Goal: Task Accomplishment & Management: Use online tool/utility

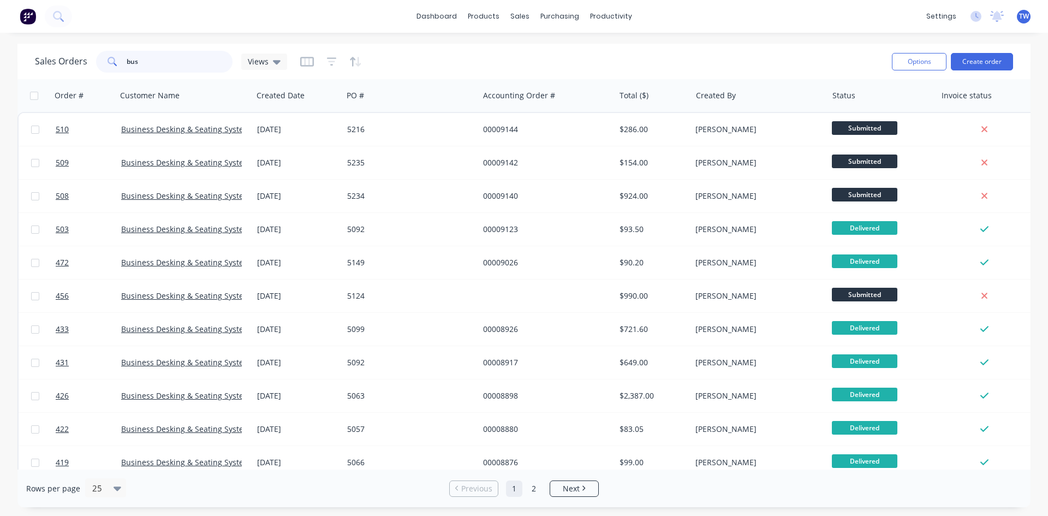
click at [149, 63] on input "bus" at bounding box center [180, 62] width 106 height 22
type input "b"
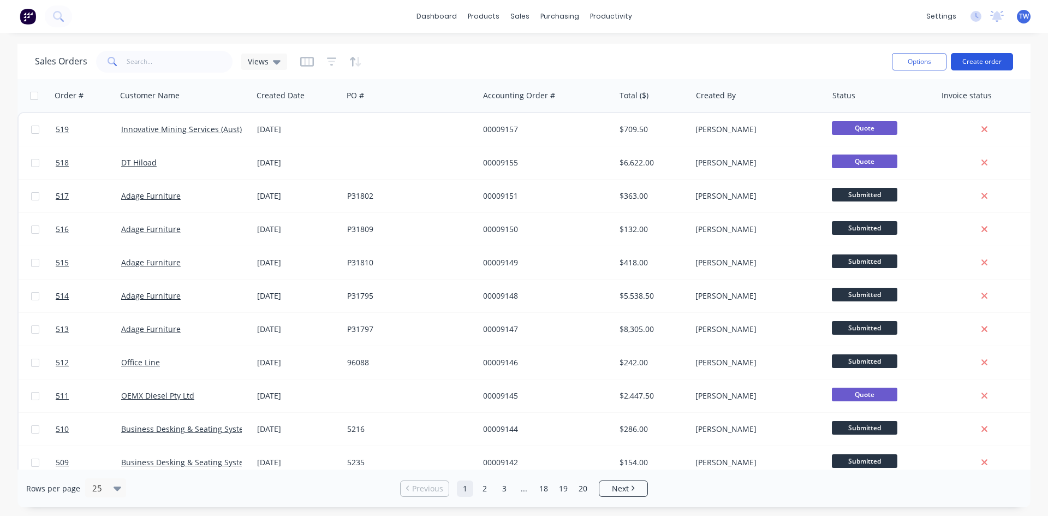
click at [979, 64] on button "Create order" at bounding box center [982, 61] width 62 height 17
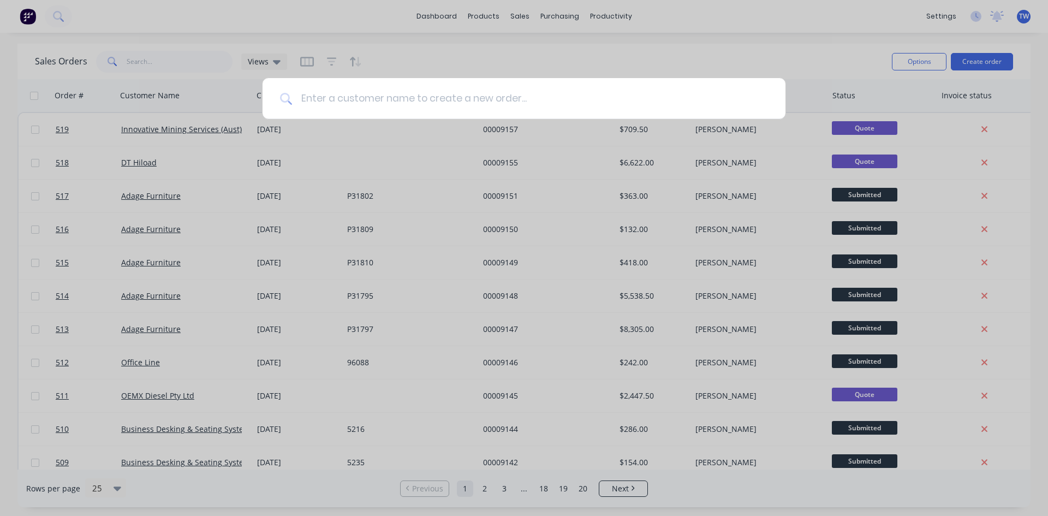
click at [504, 101] on input at bounding box center [530, 98] width 476 height 41
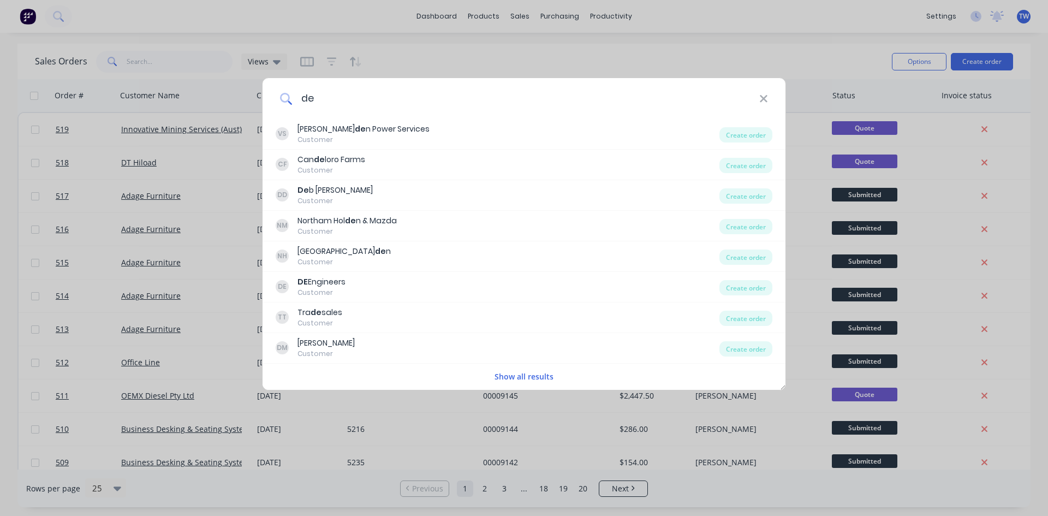
type input "d"
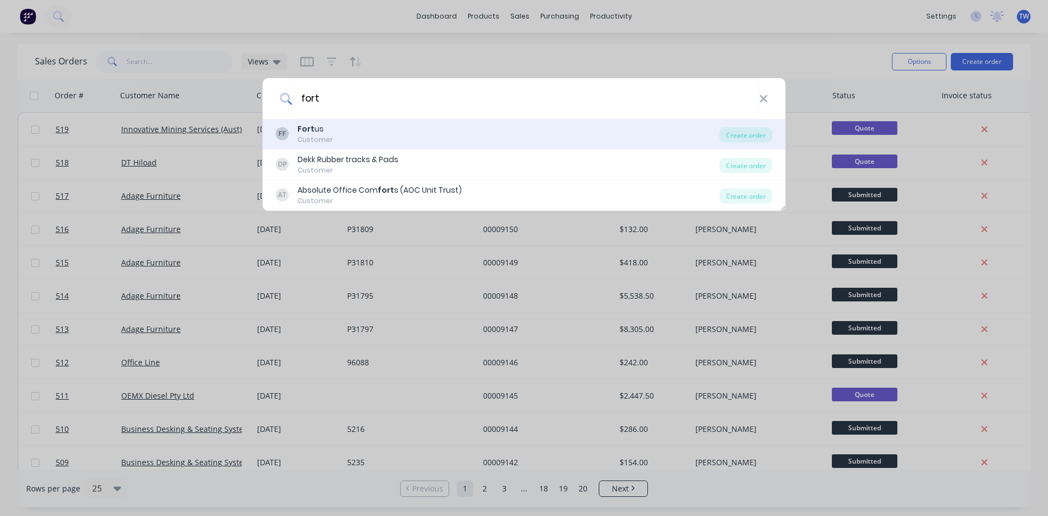
type input "fort"
click at [354, 143] on div "FF Fort us Customer" at bounding box center [498, 133] width 444 height 21
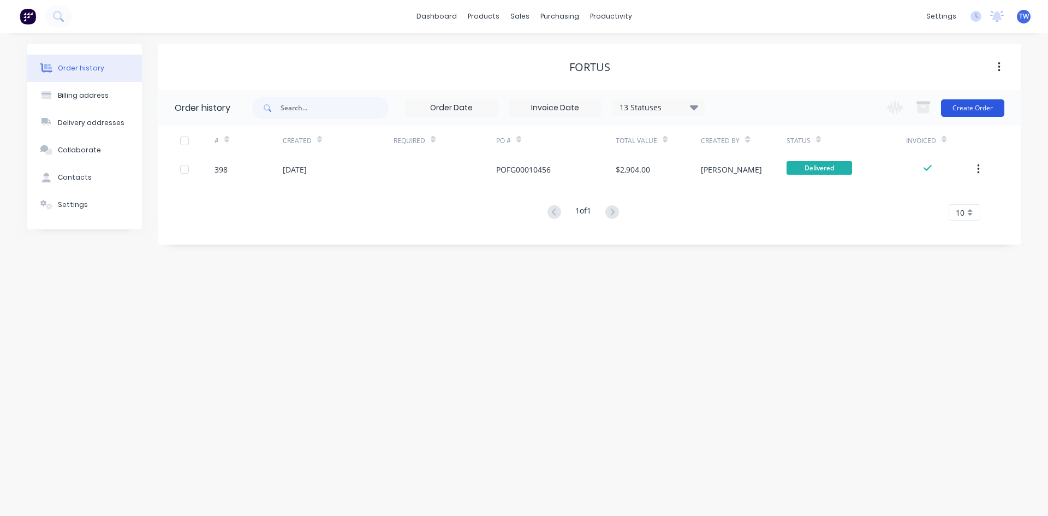
click at [953, 107] on button "Create Order" at bounding box center [972, 107] width 63 height 17
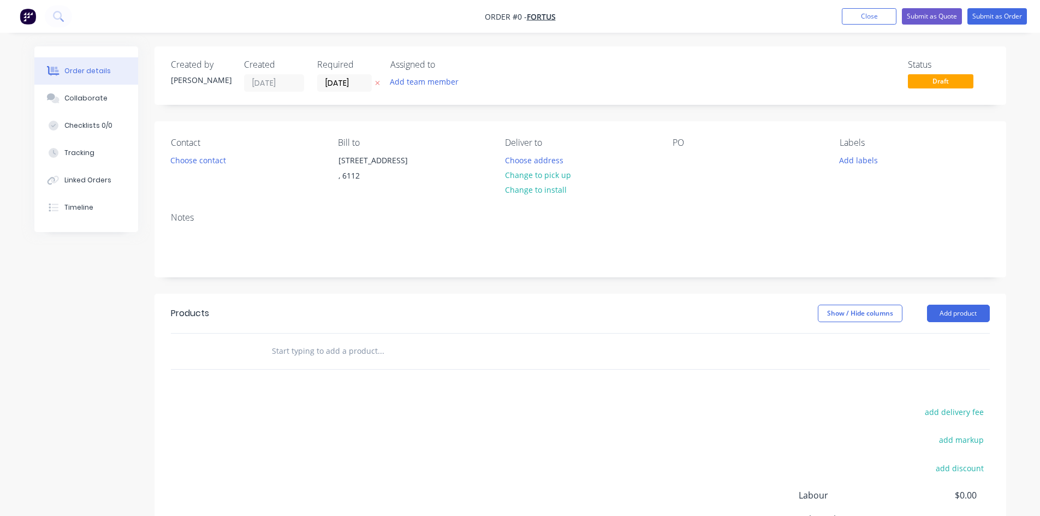
click at [379, 83] on icon at bounding box center [377, 83] width 5 height 7
click at [554, 160] on button "Choose address" at bounding box center [534, 159] width 70 height 15
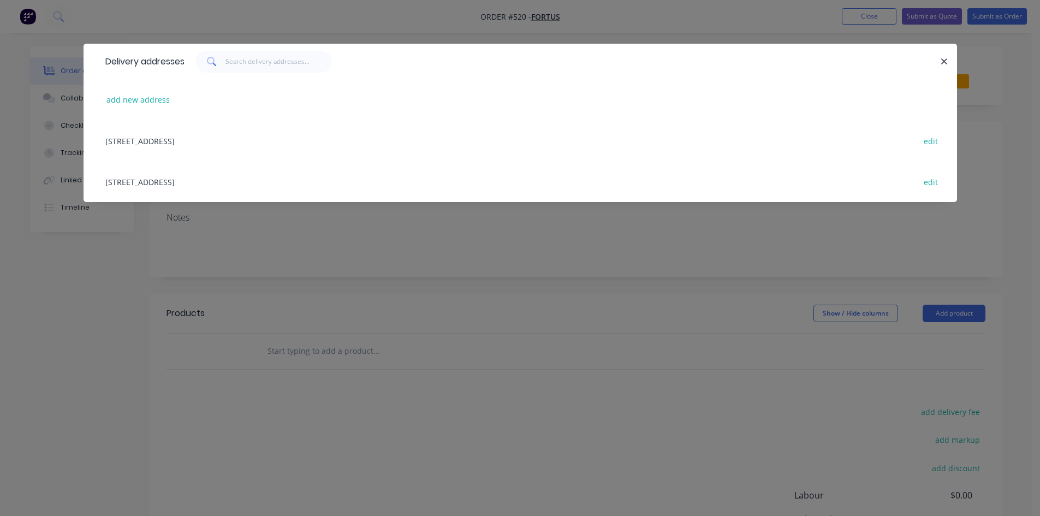
click at [250, 186] on div "[STREET_ADDRESS] edit" at bounding box center [520, 181] width 841 height 41
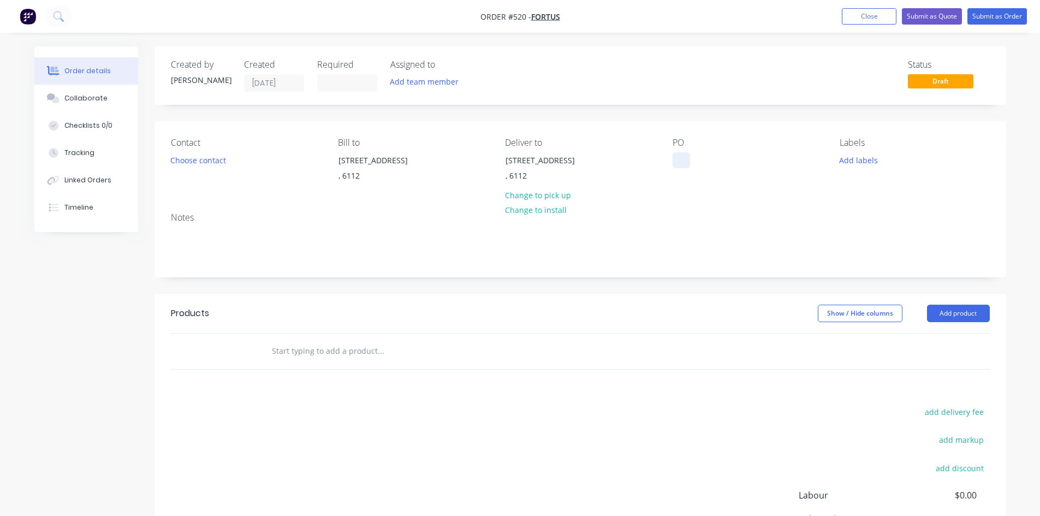
click at [679, 164] on div at bounding box center [681, 160] width 17 height 16
click at [680, 163] on div at bounding box center [681, 160] width 17 height 16
click at [970, 319] on button "Add product" at bounding box center [958, 313] width 63 height 17
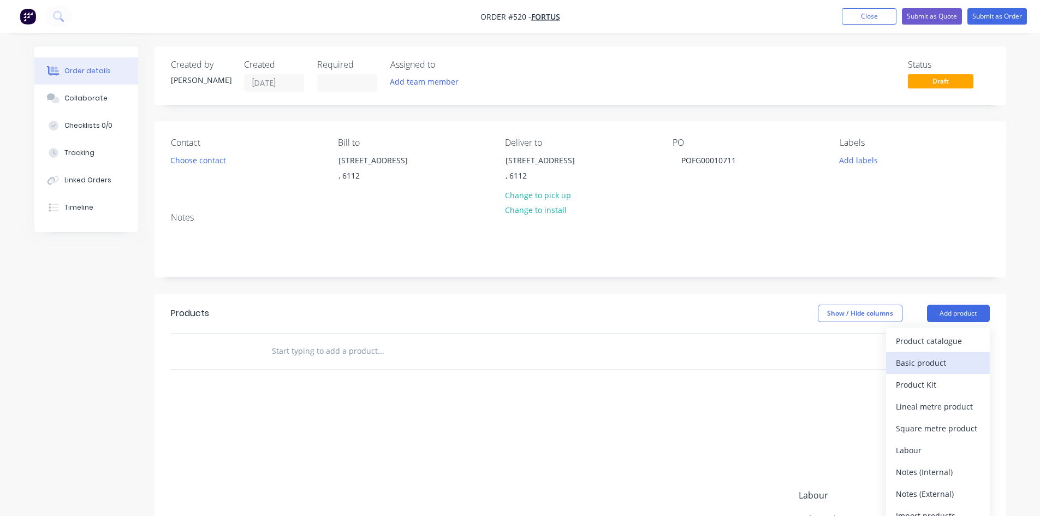
click at [946, 366] on div "Basic product" at bounding box center [938, 363] width 84 height 16
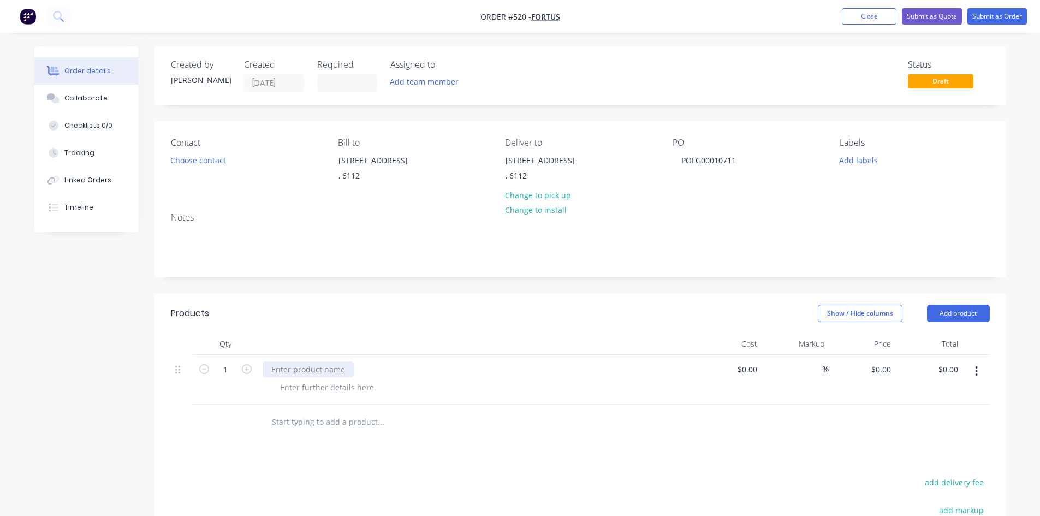
click at [335, 375] on div at bounding box center [308, 369] width 91 height 16
paste div
click at [887, 372] on input "0" at bounding box center [882, 369] width 25 height 16
type input "$1,320.00"
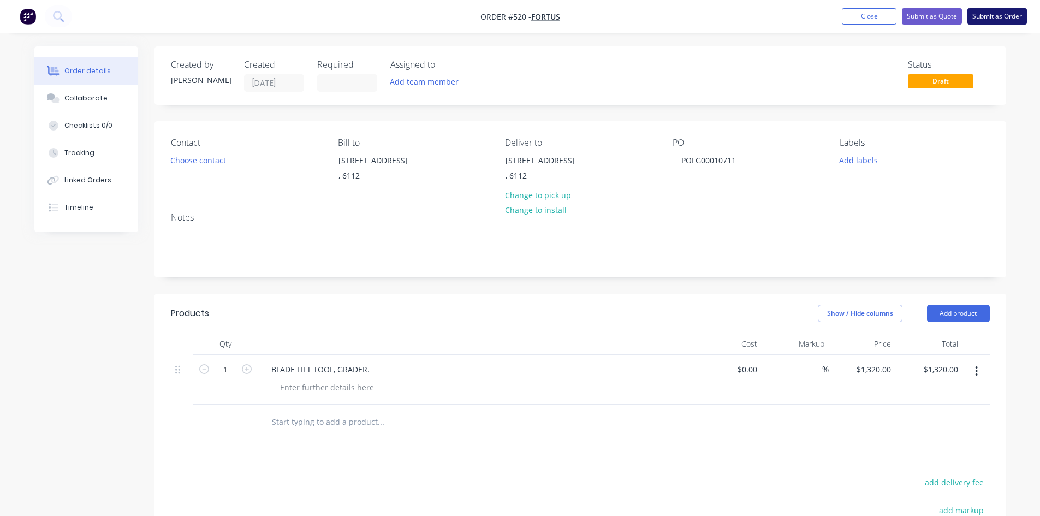
click at [988, 20] on button "Submit as Order" at bounding box center [997, 16] width 60 height 16
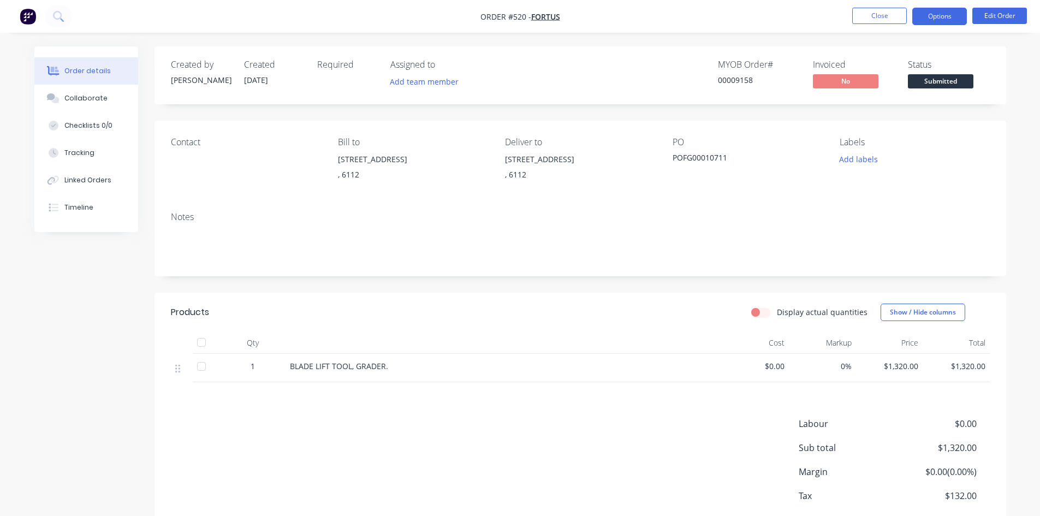
click at [941, 15] on button "Options" at bounding box center [939, 16] width 55 height 17
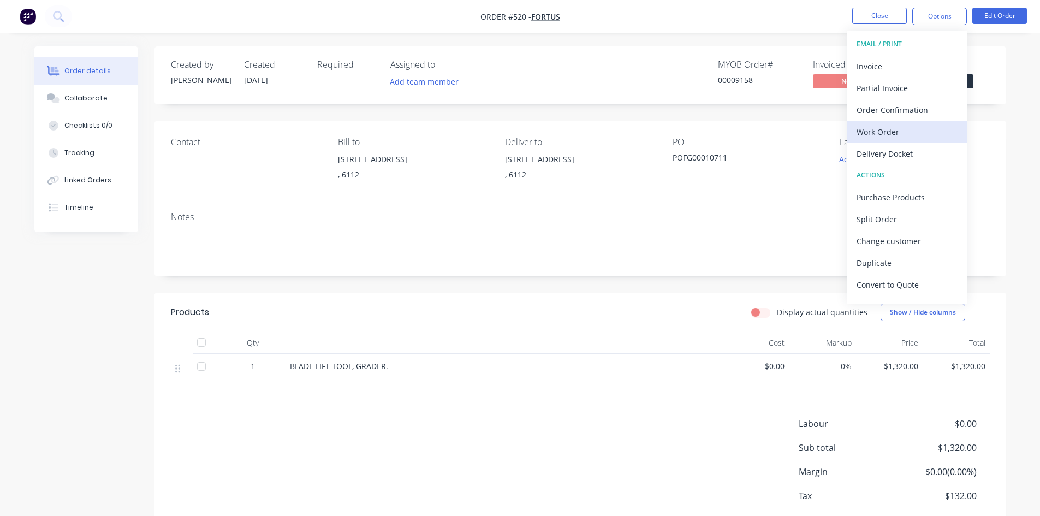
click at [910, 130] on div "Work Order" at bounding box center [907, 132] width 100 height 16
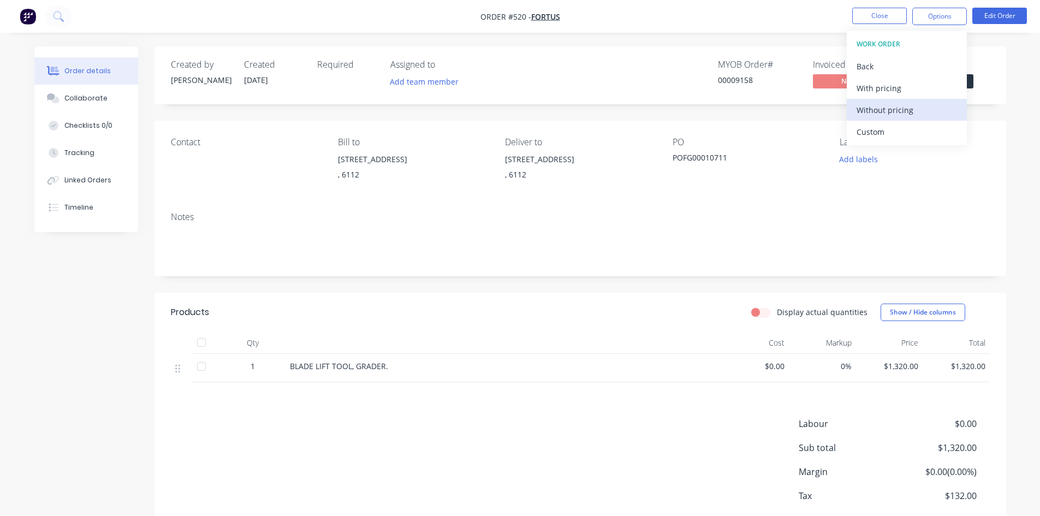
click at [908, 109] on div "Without pricing" at bounding box center [907, 110] width 100 height 16
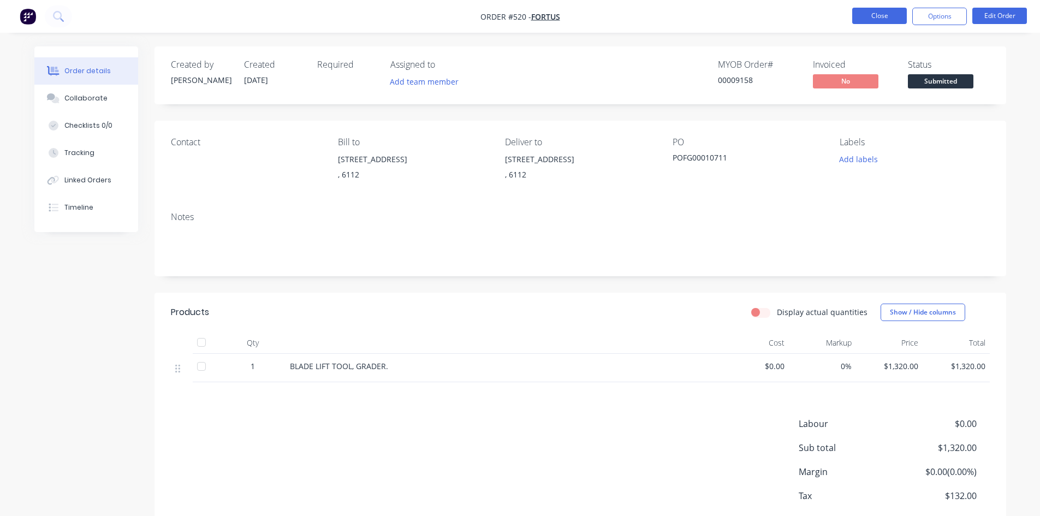
click at [869, 15] on button "Close" at bounding box center [879, 16] width 55 height 16
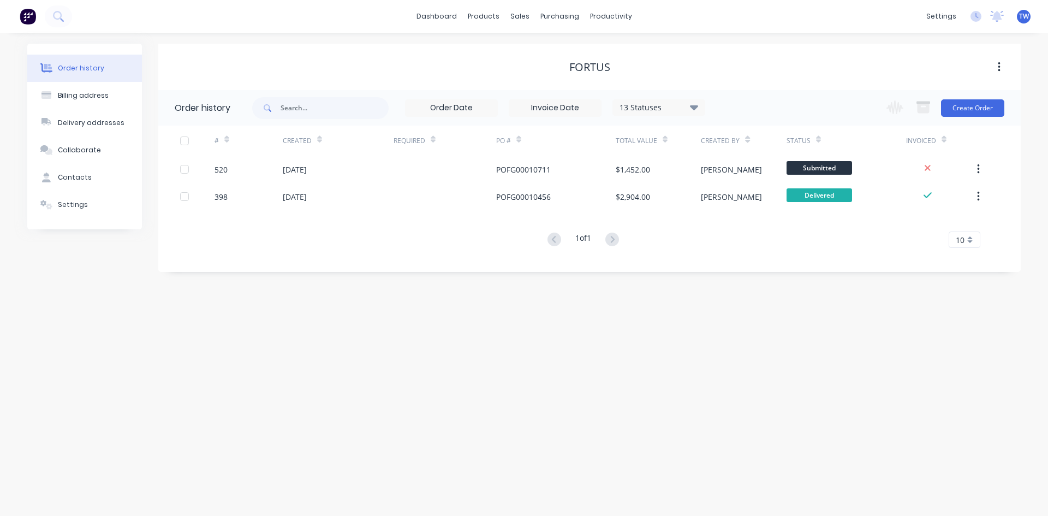
click at [1023, 17] on span "TW" at bounding box center [1024, 16] width 10 height 10
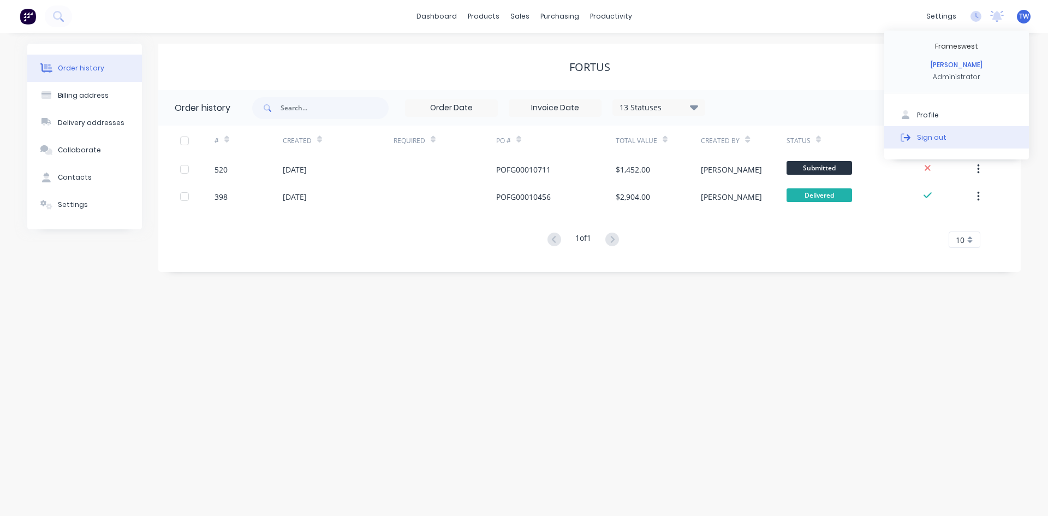
click at [930, 143] on button "Sign out" at bounding box center [956, 137] width 145 height 22
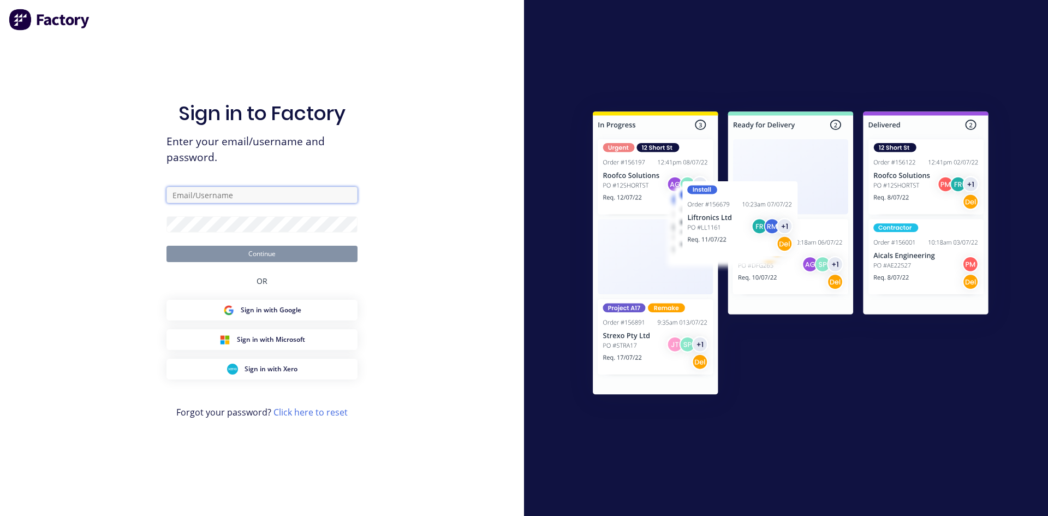
type input "[PERSON_NAME][EMAIL_ADDRESS][DOMAIN_NAME]"
